Goal: Obtain resource: Obtain resource

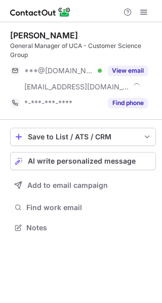
scroll to position [221, 162]
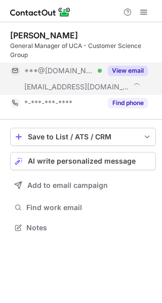
click at [137, 66] on button "View email" at bounding box center [128, 71] width 40 height 10
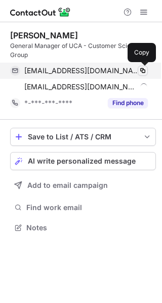
click at [141, 68] on span at bounding box center [142, 71] width 8 height 8
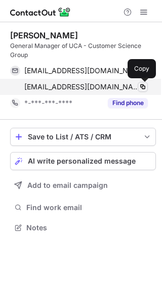
click at [146, 87] on button at bounding box center [142, 87] width 10 height 10
